Goal: Information Seeking & Learning: Find specific fact

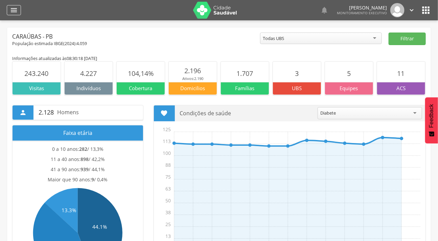
click at [12, 10] on icon "" at bounding box center [14, 10] width 8 height 8
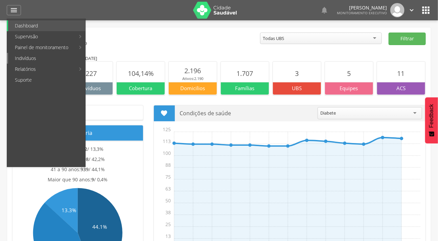
click at [30, 58] on link "Indivíduos" at bounding box center [46, 58] width 77 height 11
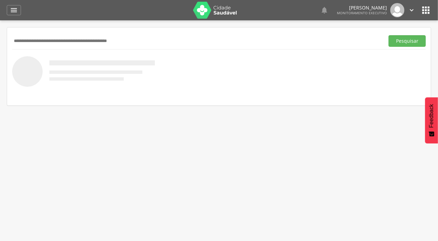
click at [38, 43] on input "text" at bounding box center [197, 41] width 370 height 12
type input "**********"
click at [389, 35] on button "Pesquisar" at bounding box center [407, 41] width 37 height 12
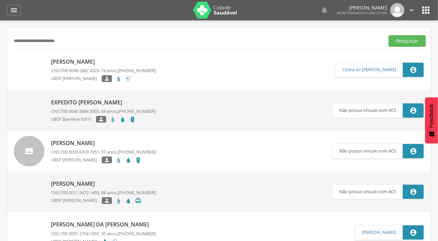
click at [62, 65] on p "[PERSON_NAME]" at bounding box center [103, 62] width 105 height 8
type input "**********"
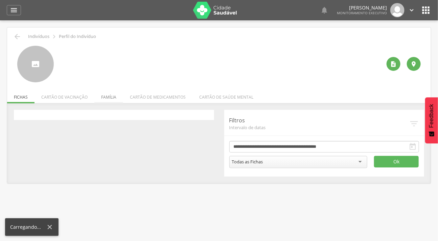
click at [107, 94] on li "Família" at bounding box center [108, 95] width 29 height 16
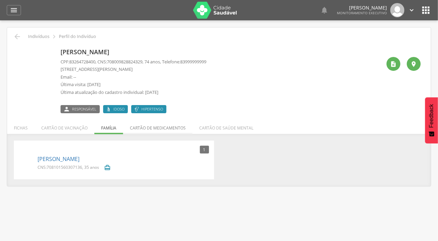
click at [155, 95] on div "CPF: 83264728400 , CNS: [PHONE_NUMBER] , 74 anos, Telefone: [PHONE_NUMBER] [STR…" at bounding box center [134, 79] width 146 height 40
click at [147, 128] on li "Cartão de medicamentos" at bounding box center [157, 126] width 69 height 16
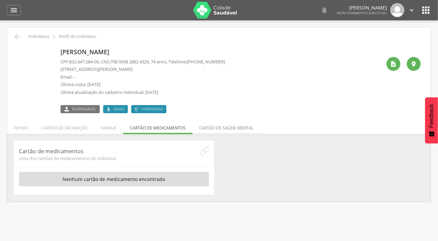
click at [203, 130] on li "Cartão de saúde mental" at bounding box center [227, 126] width 68 height 16
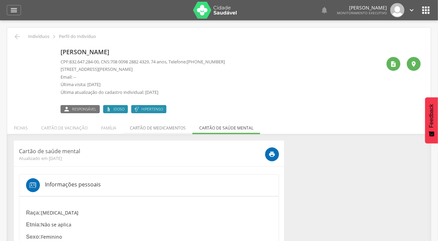
click at [144, 126] on li "Cartão de medicamentos" at bounding box center [157, 126] width 69 height 16
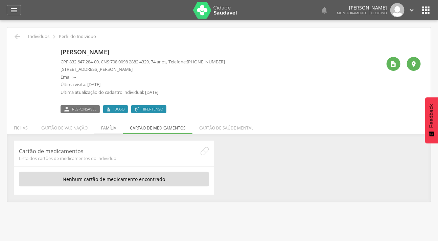
click at [104, 131] on li "Família" at bounding box center [108, 126] width 29 height 16
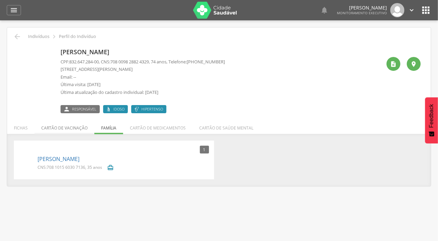
click at [68, 129] on li "Cartão de vacinação" at bounding box center [65, 126] width 60 height 16
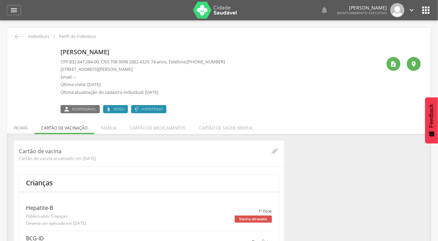
click at [13, 129] on li "Fichas" at bounding box center [20, 126] width 27 height 16
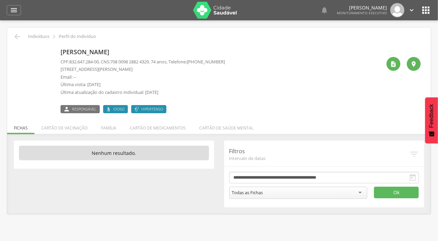
click at [11, 37] on div " Indivíduos  Perfil do Indivíduo [PERSON_NAME] CPF: 832.647.284-00 , CNS: [PH…" at bounding box center [219, 120] width 424 height 186
click at [14, 37] on icon "" at bounding box center [17, 36] width 8 height 8
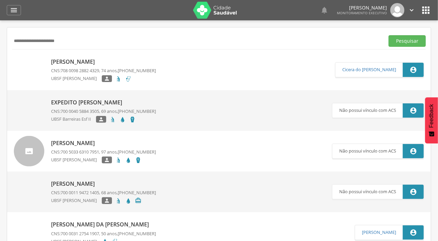
drag, startPoint x: 61, startPoint y: 41, endPoint x: 4, endPoint y: 45, distance: 57.0
click at [4, 45] on div " Supervisão  Distritos  Ubs Coordenador: - Caraúbas / [GEOGRAPHIC_DATA] Inte…" at bounding box center [219, 140] width 438 height 241
click at [13, 10] on icon "" at bounding box center [14, 10] width 8 height 8
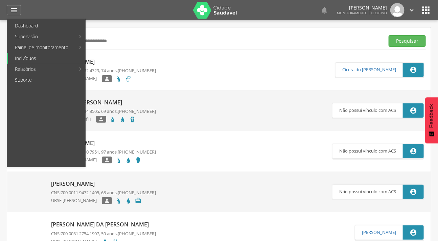
click at [22, 56] on link "Indivíduos" at bounding box center [46, 58] width 77 height 11
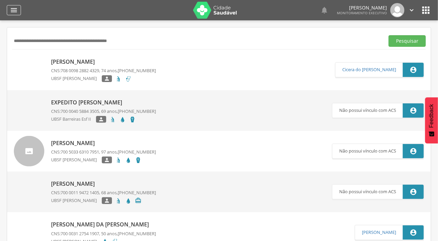
click at [12, 10] on icon "" at bounding box center [14, 10] width 8 height 8
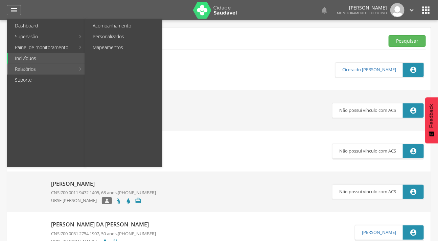
click at [27, 67] on link "Relatórios" at bounding box center [41, 69] width 67 height 11
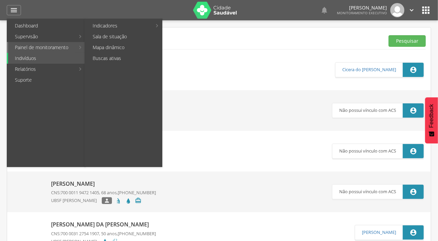
click at [21, 47] on link "Painel de monitoramento" at bounding box center [41, 47] width 67 height 11
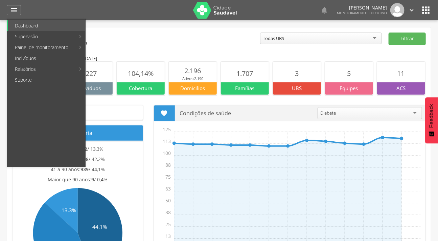
click at [130, 41] on div "População estimada IBGE( 2024 ): 4.059" at bounding box center [136, 44] width 248 height 6
